Goal: Navigation & Orientation: Find specific page/section

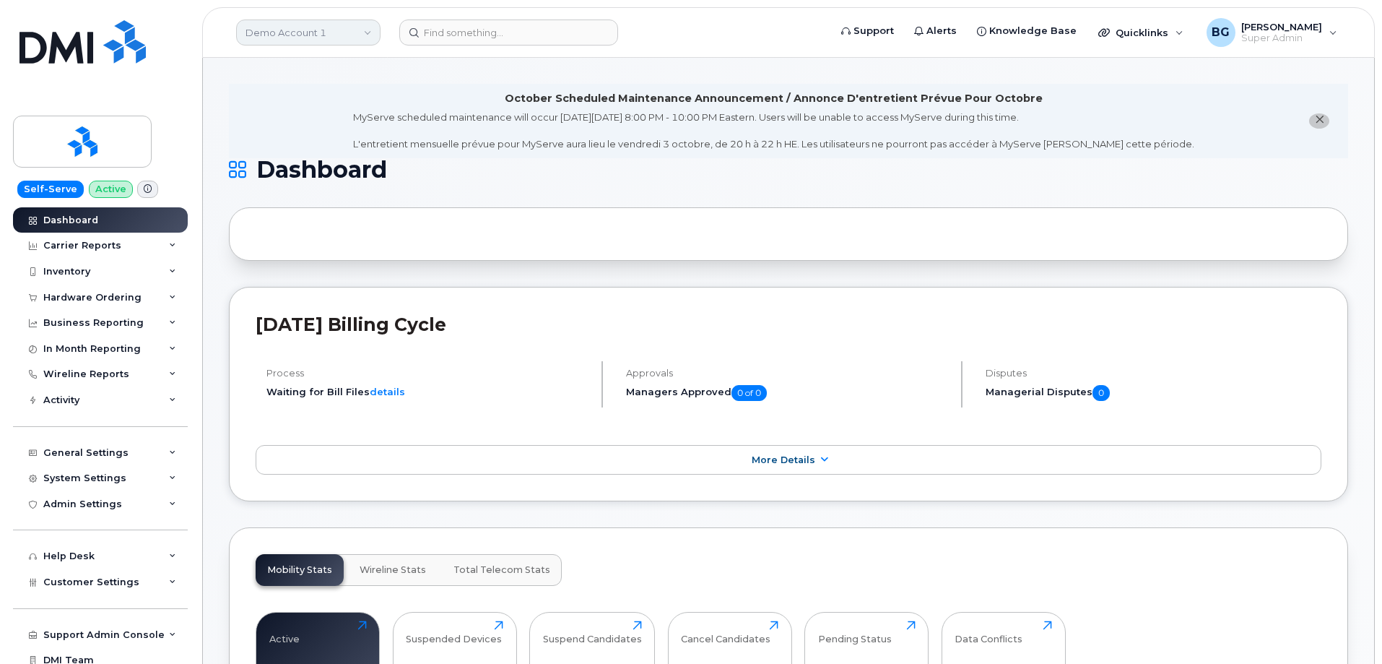
click at [335, 35] on link "Demo Account 1" at bounding box center [308, 33] width 144 height 26
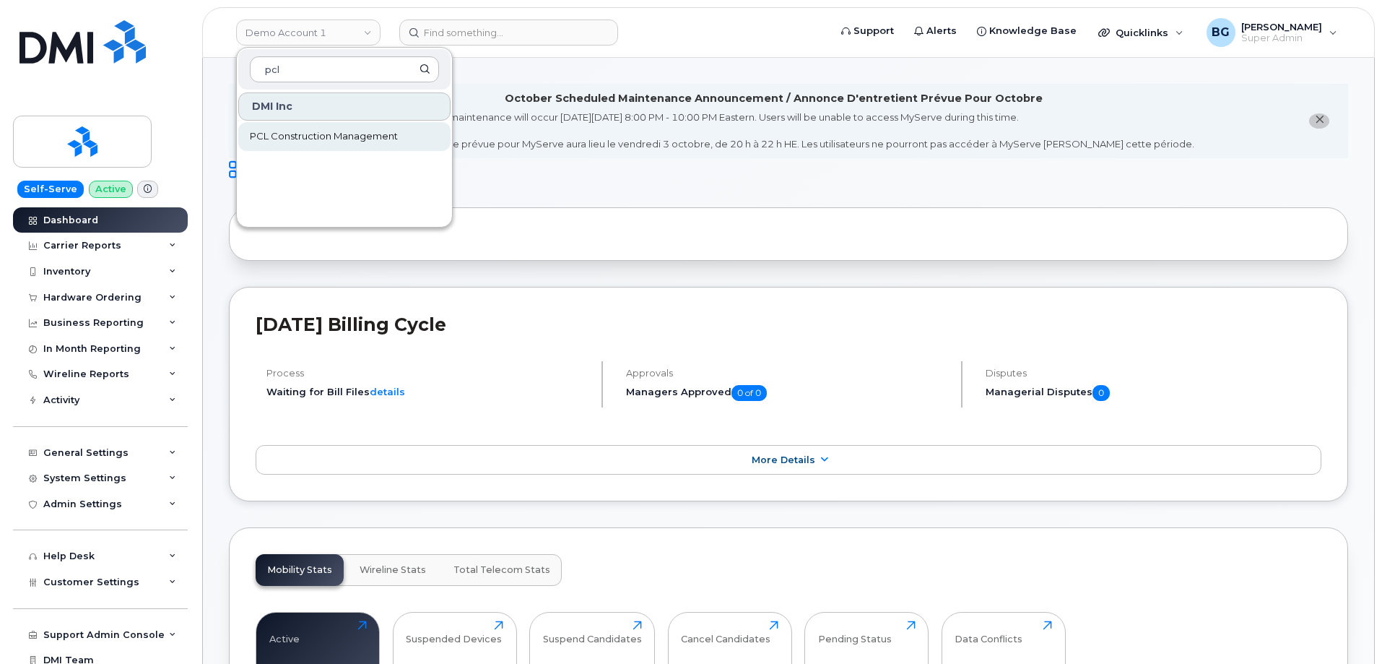
type input "pcl"
click at [311, 139] on span "PCL Construction Management" at bounding box center [324, 136] width 148 height 14
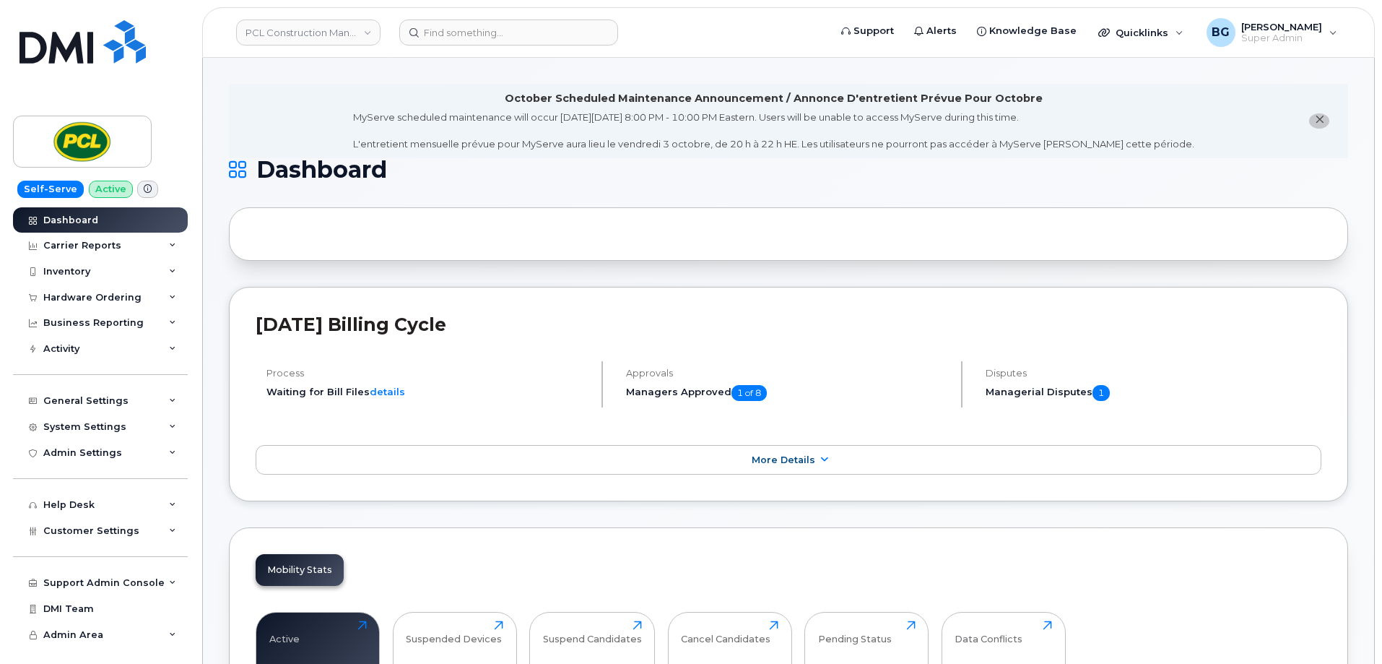
click at [1318, 118] on icon "close notification" at bounding box center [1319, 119] width 9 height 9
